Goal: Navigation & Orientation: Find specific page/section

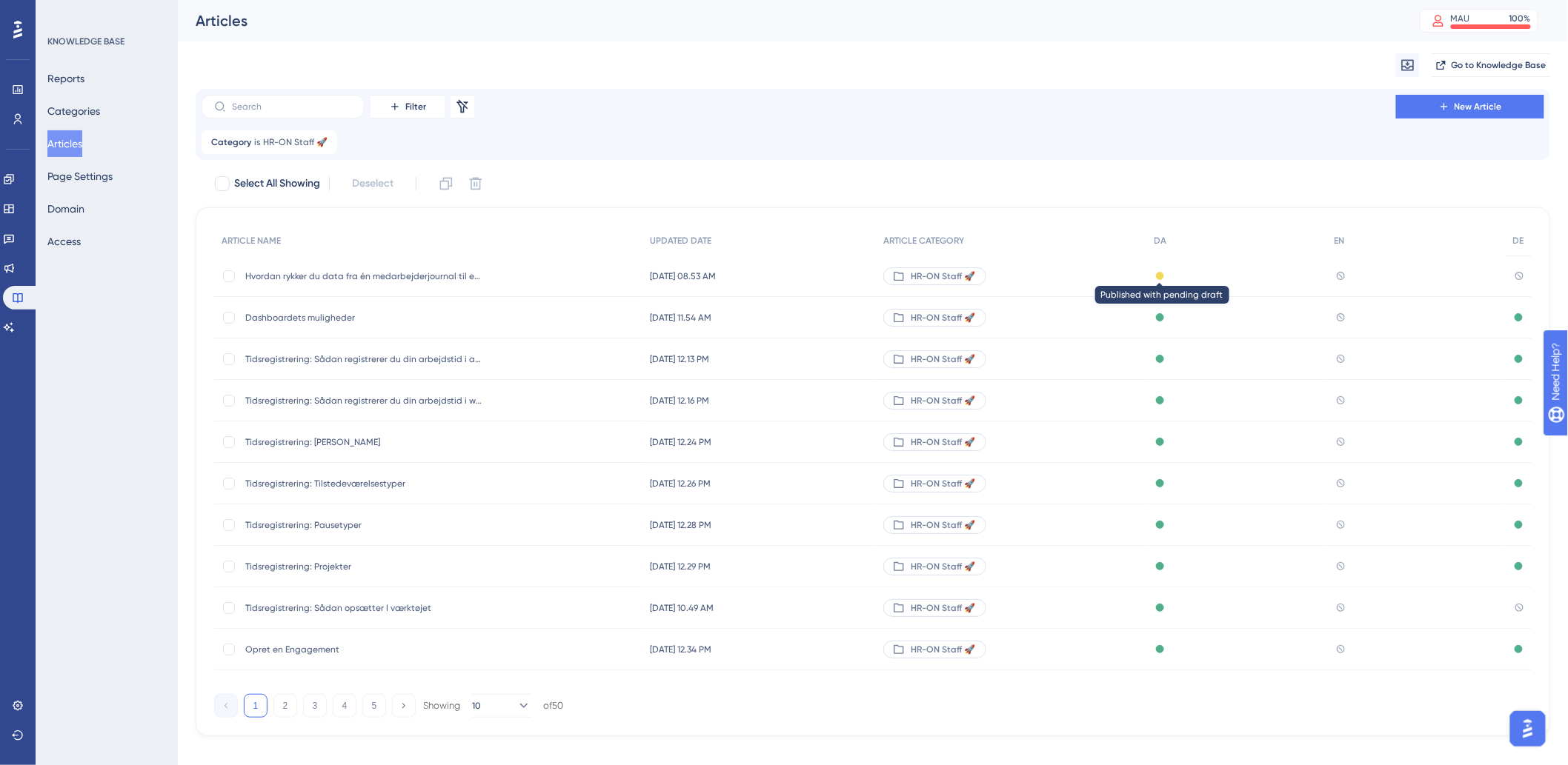
click at [1164, 272] on div at bounding box center [1160, 276] width 8 height 8
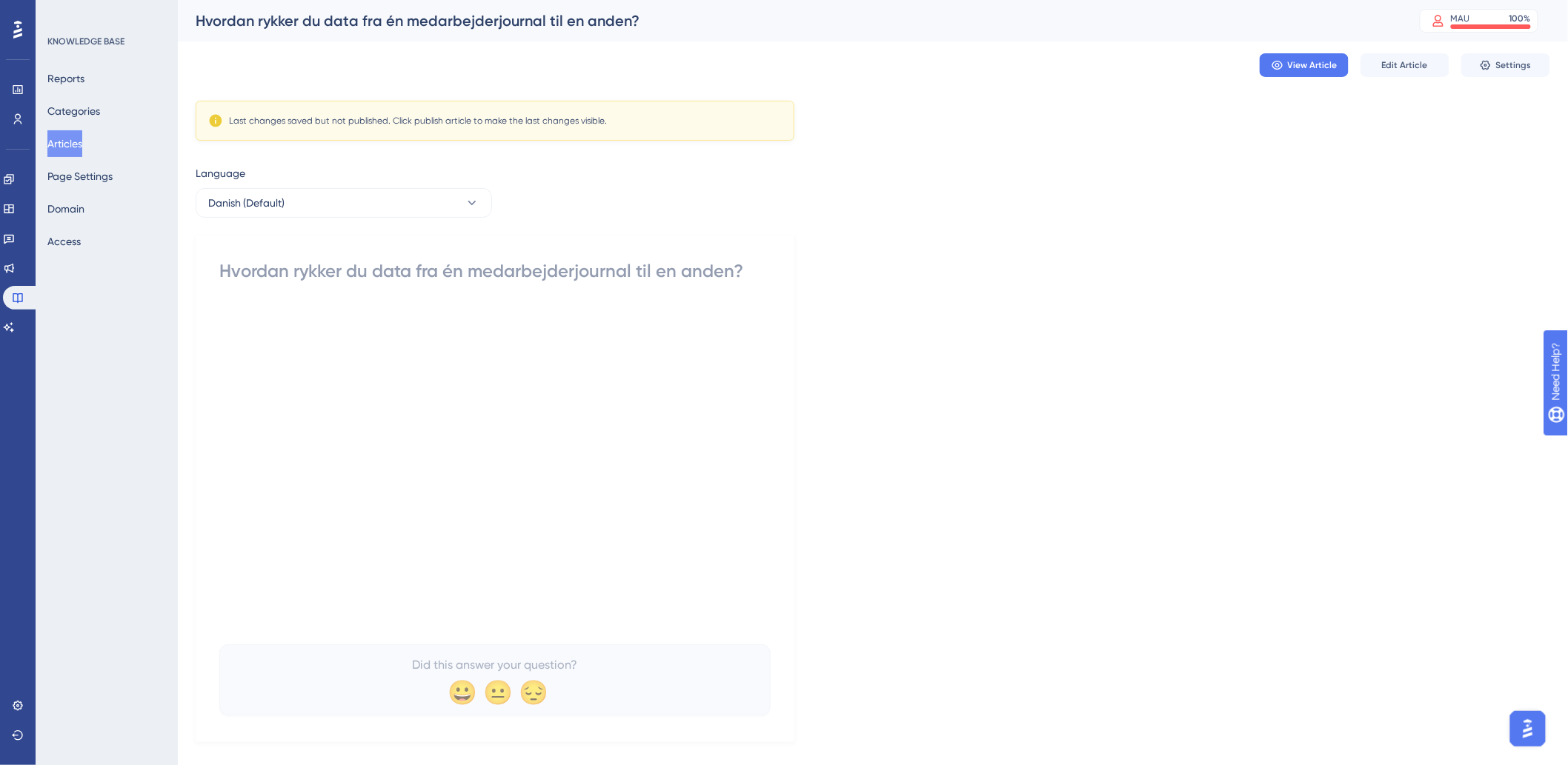
click at [66, 145] on button "Articles" at bounding box center [64, 144] width 35 height 27
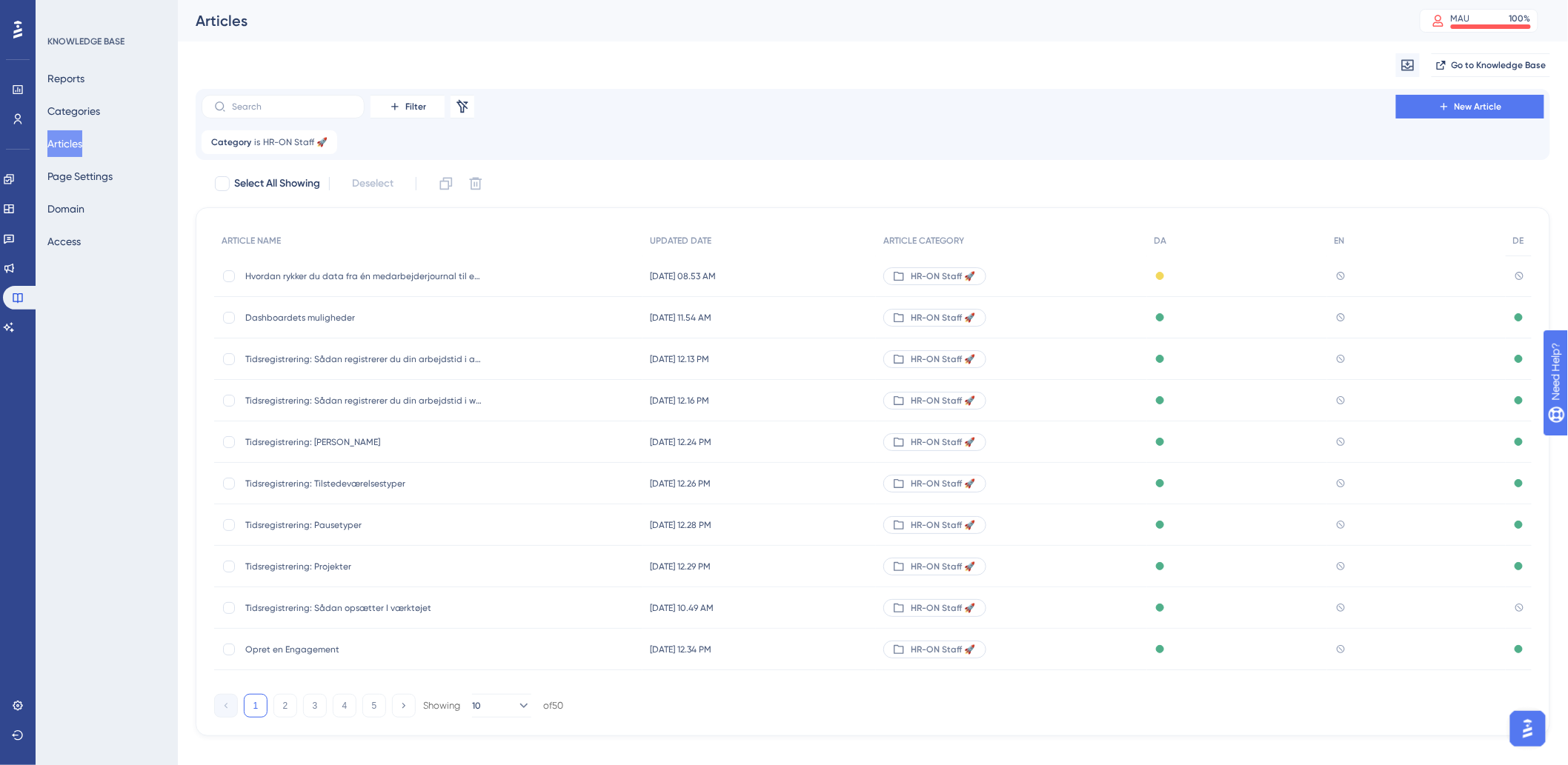
scroll to position [18, 0]
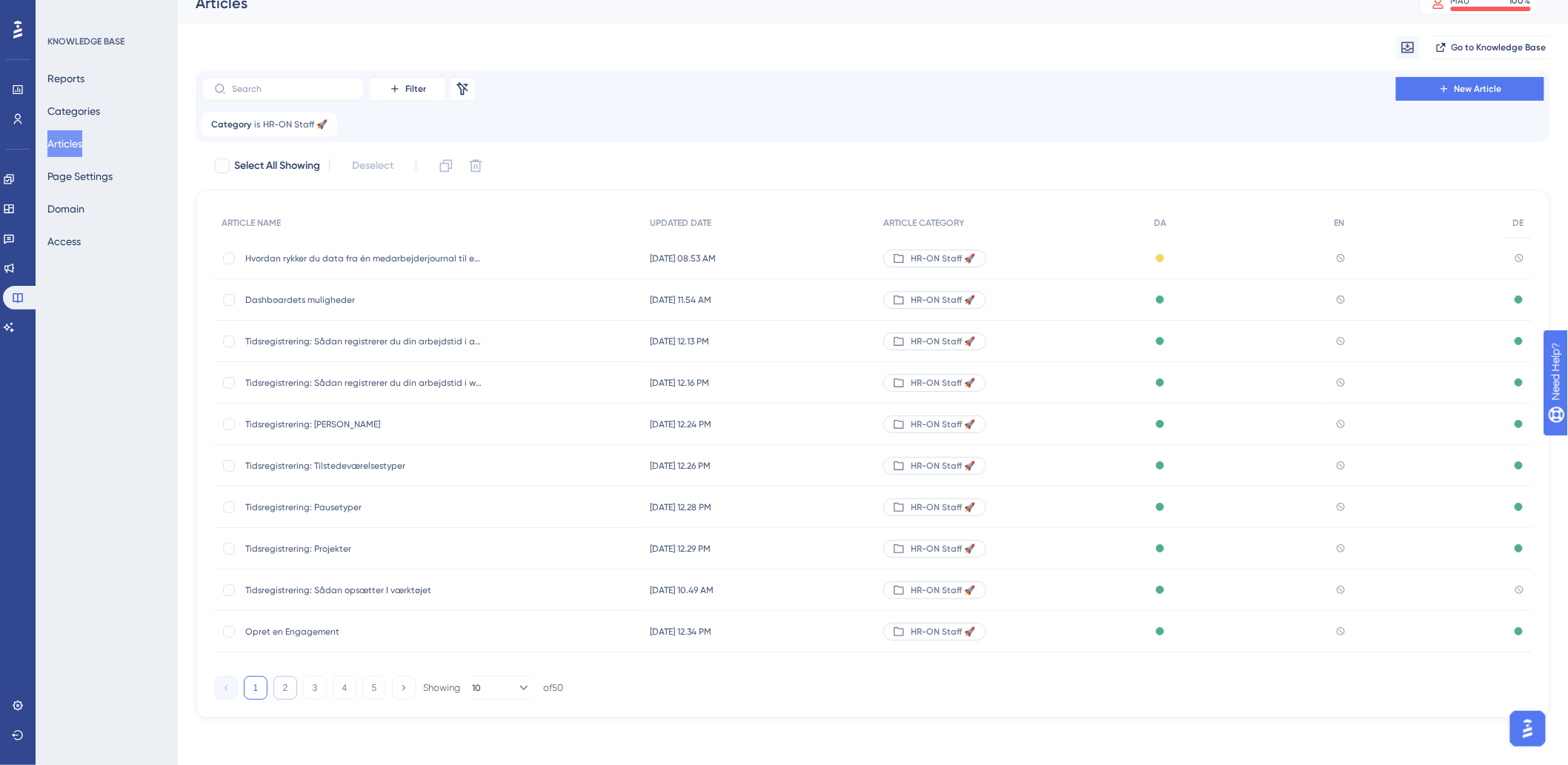
click at [288, 686] on button "2" at bounding box center [285, 687] width 23 height 23
click at [320, 687] on button "3" at bounding box center [314, 687] width 23 height 23
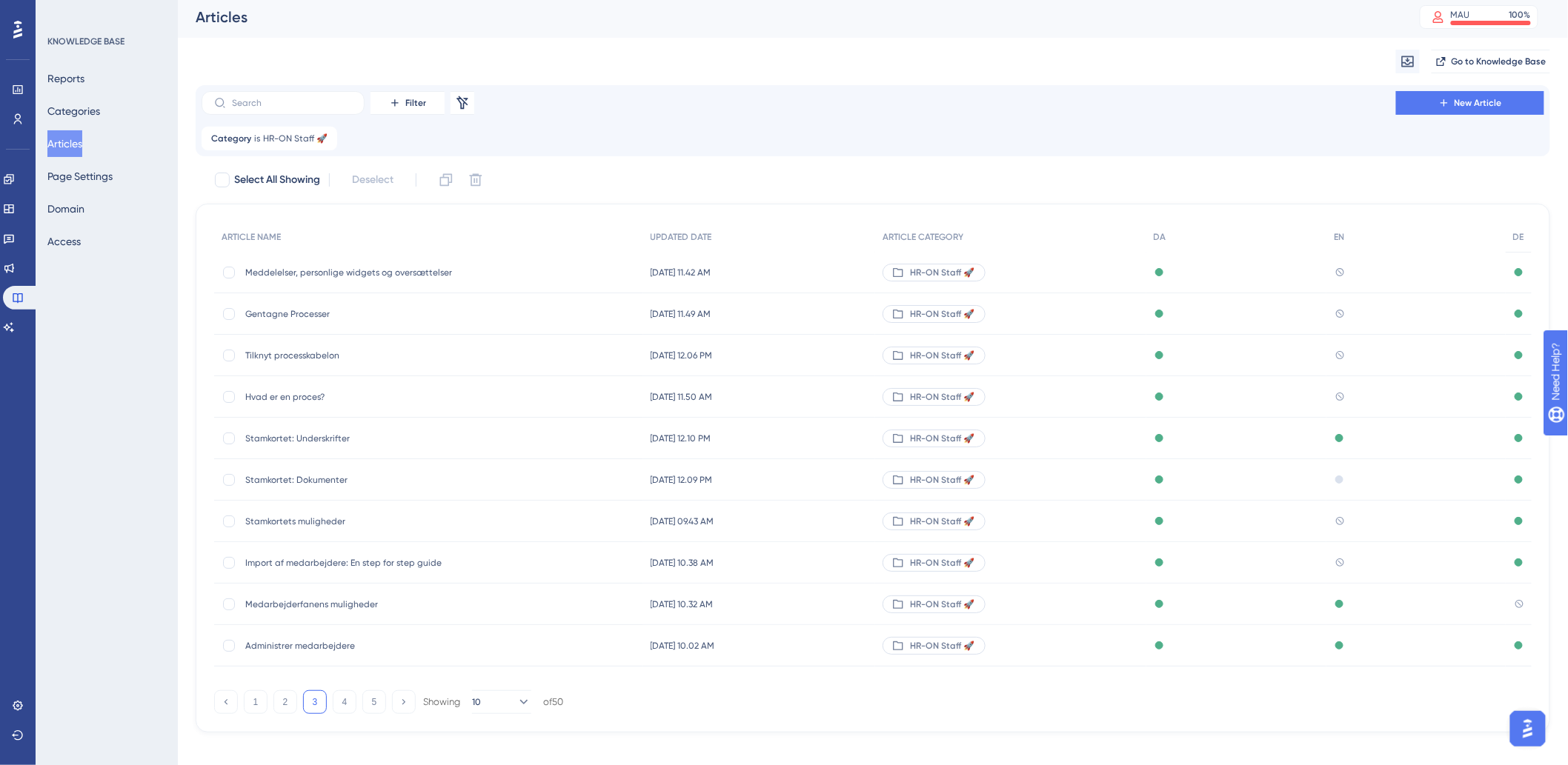
scroll to position [0, 0]
click at [270, 706] on div "1 2 3 4 5 Showing 10 of 50" at bounding box center [388, 705] width 349 height 23
click at [264, 701] on button "1" at bounding box center [255, 705] width 23 height 23
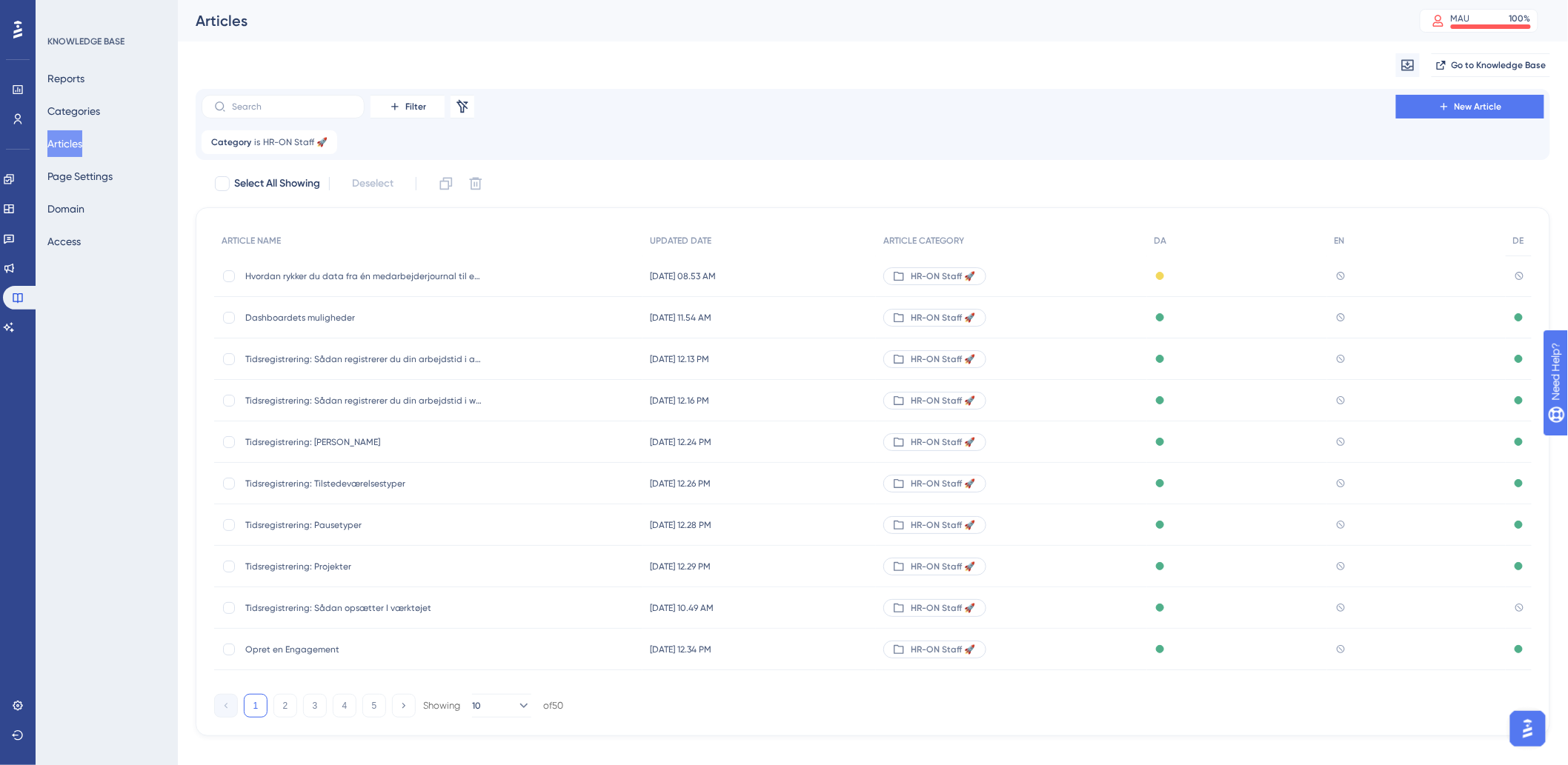
click at [356, 698] on div "1 2 3 4 5 Showing 10 of 50" at bounding box center [388, 705] width 349 height 23
click at [368, 701] on button "5" at bounding box center [374, 705] width 23 height 23
click at [352, 715] on button "4" at bounding box center [344, 705] width 23 height 23
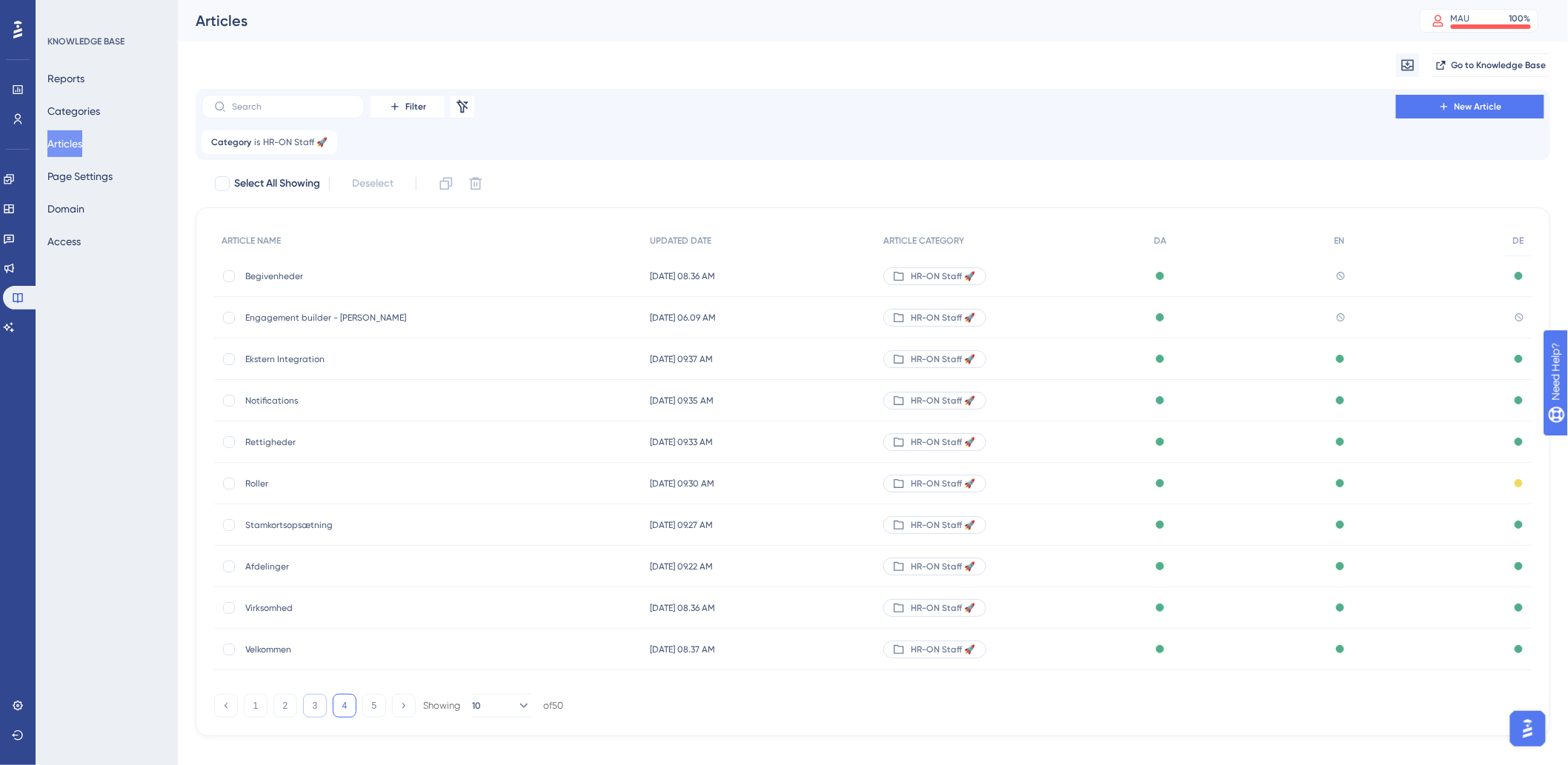
click at [317, 707] on button "3" at bounding box center [314, 705] width 23 height 23
click at [270, 708] on div "1 2 3 4 5 Showing 10 of 50" at bounding box center [388, 705] width 349 height 23
click at [254, 714] on button "1" at bounding box center [255, 705] width 23 height 23
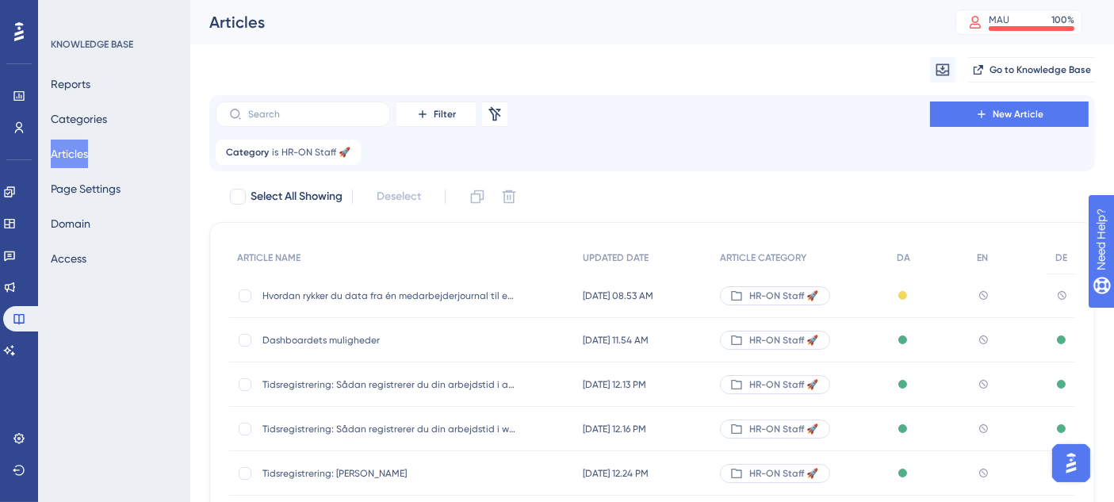
scroll to position [355, 0]
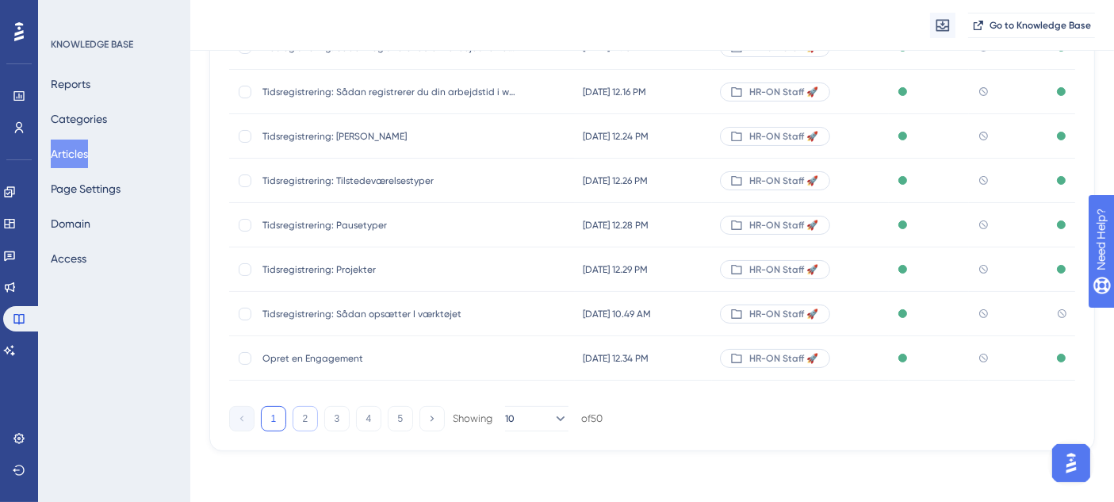
click at [310, 414] on button "2" at bounding box center [305, 418] width 25 height 25
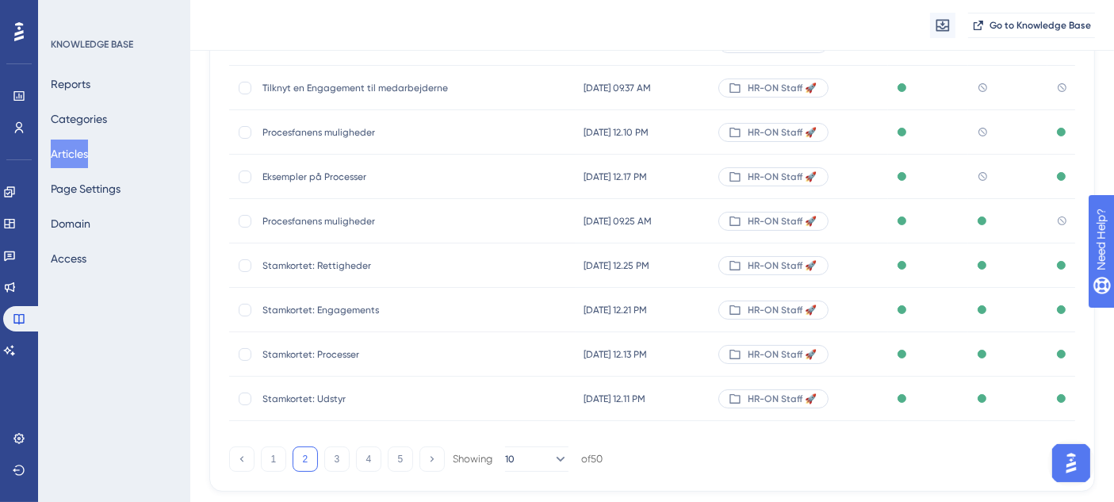
scroll to position [305, 0]
click at [331, 462] on button "3" at bounding box center [336, 456] width 25 height 25
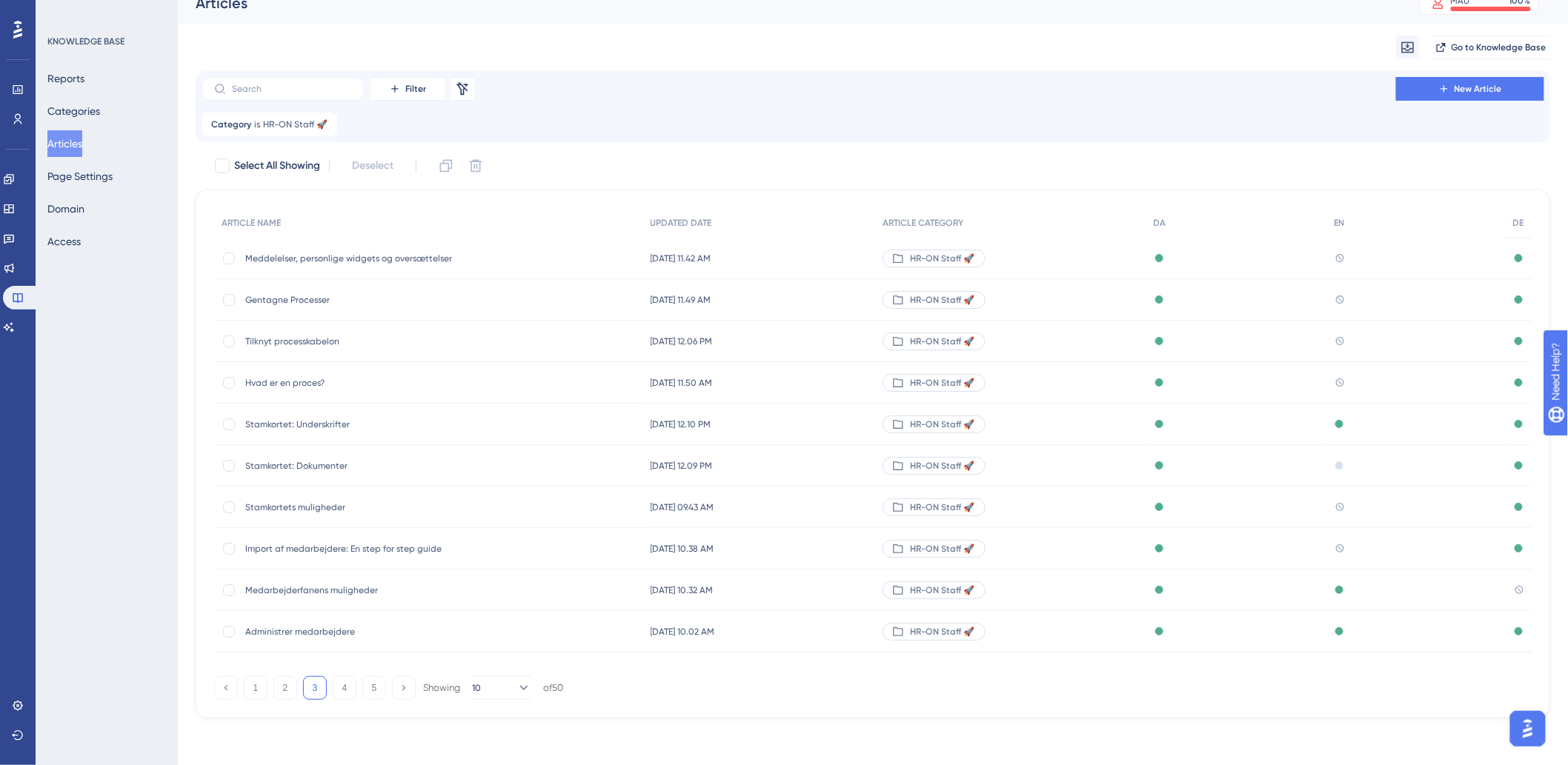
scroll to position [0, 0]
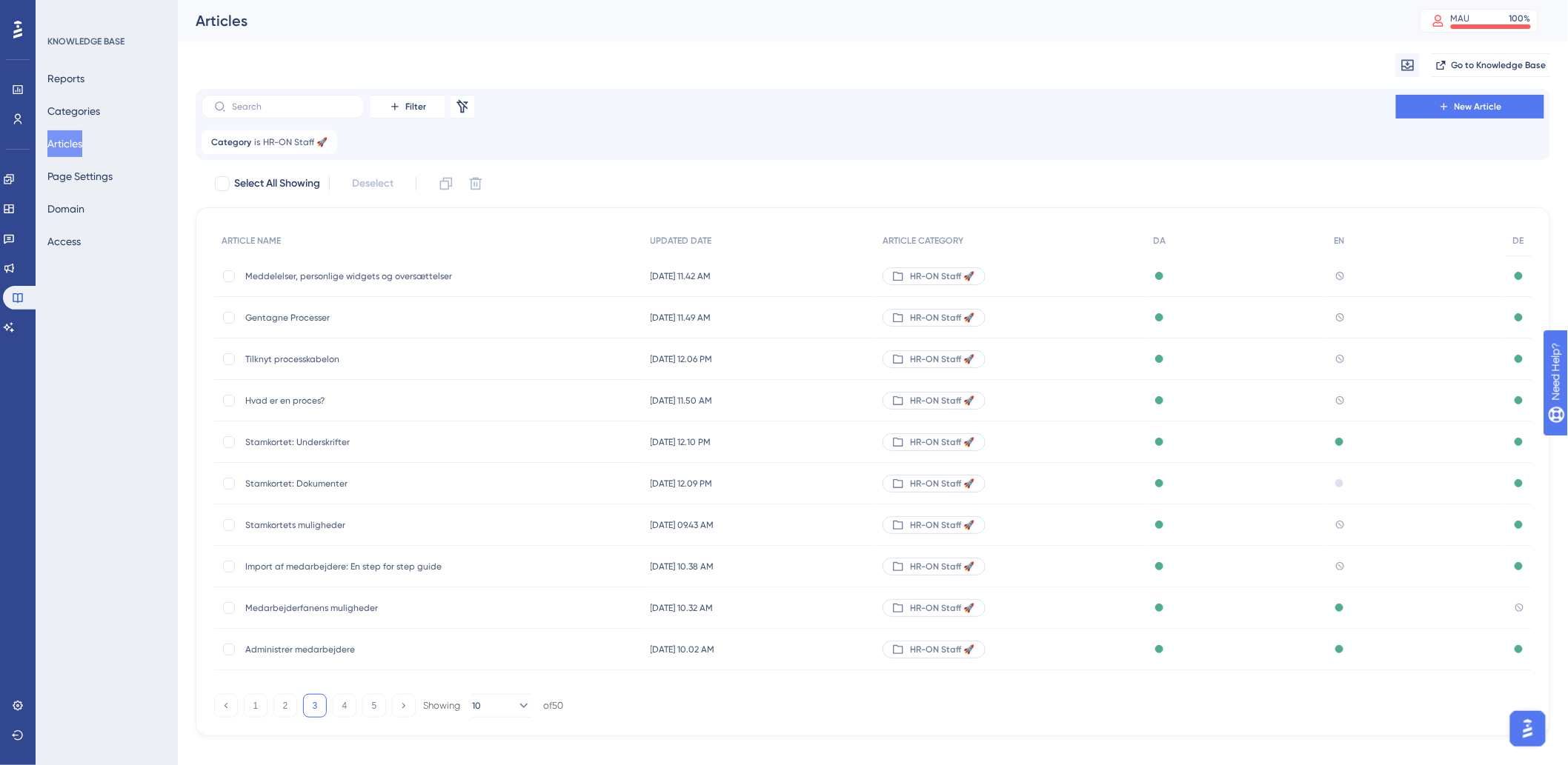
click at [72, 150] on button "Articles" at bounding box center [64, 144] width 35 height 27
click at [12, 301] on icon at bounding box center [17, 298] width 9 height 9
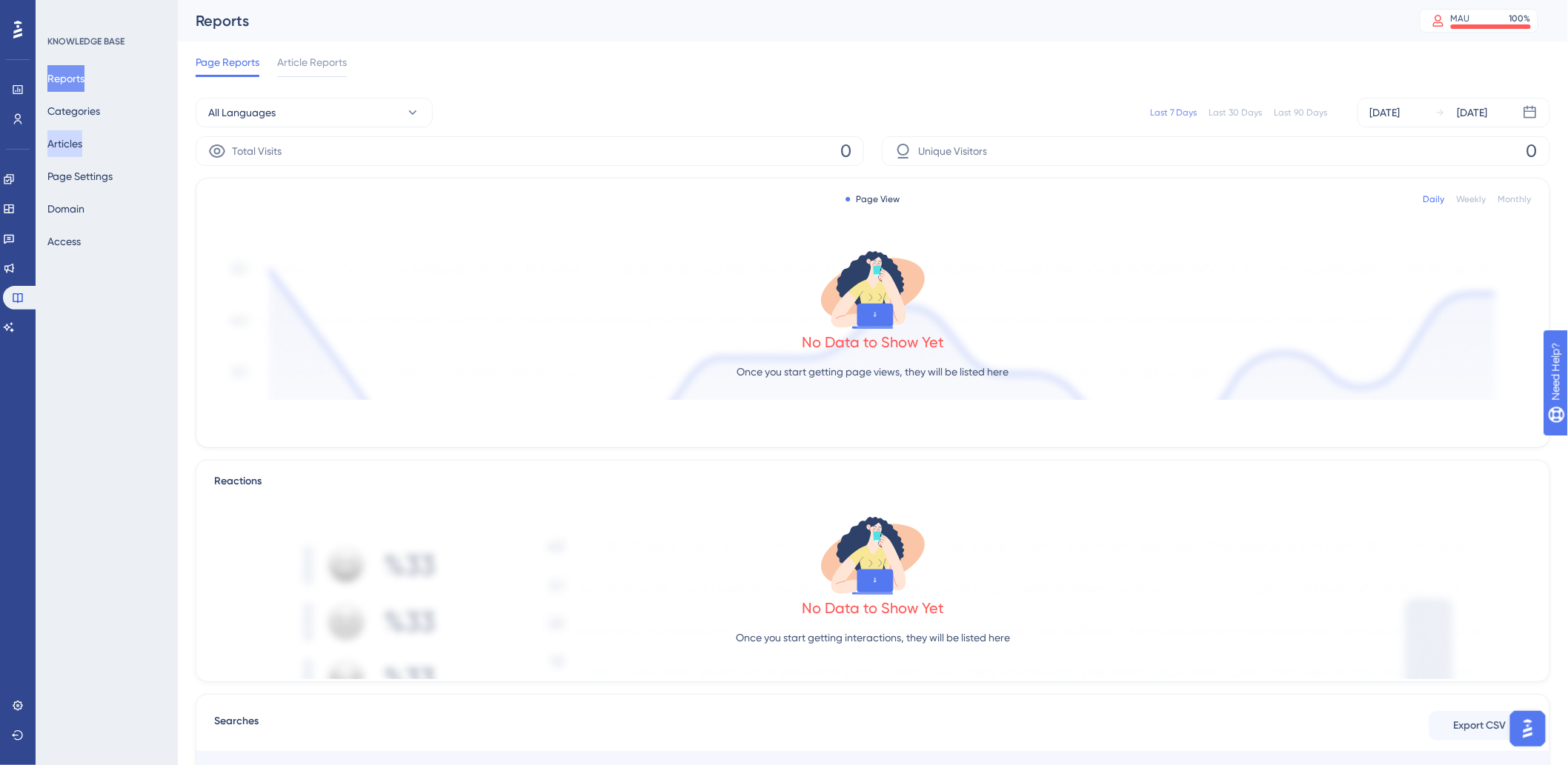
click at [82, 149] on button "Articles" at bounding box center [64, 144] width 35 height 27
